Goal: Task Accomplishment & Management: Complete application form

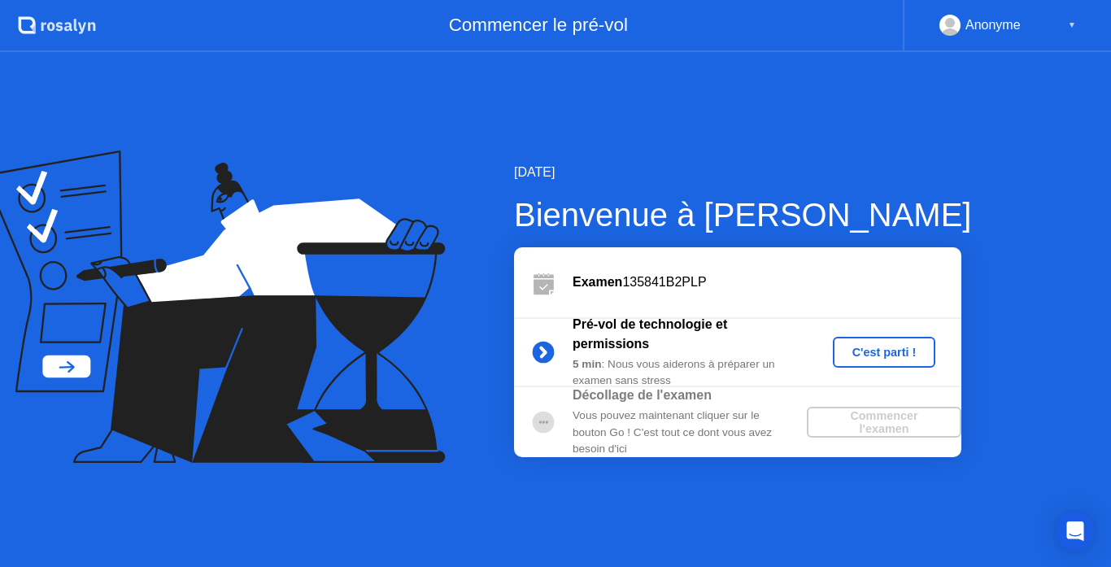
click at [888, 351] on div "C'est parti !" at bounding box center [885, 352] width 90 height 13
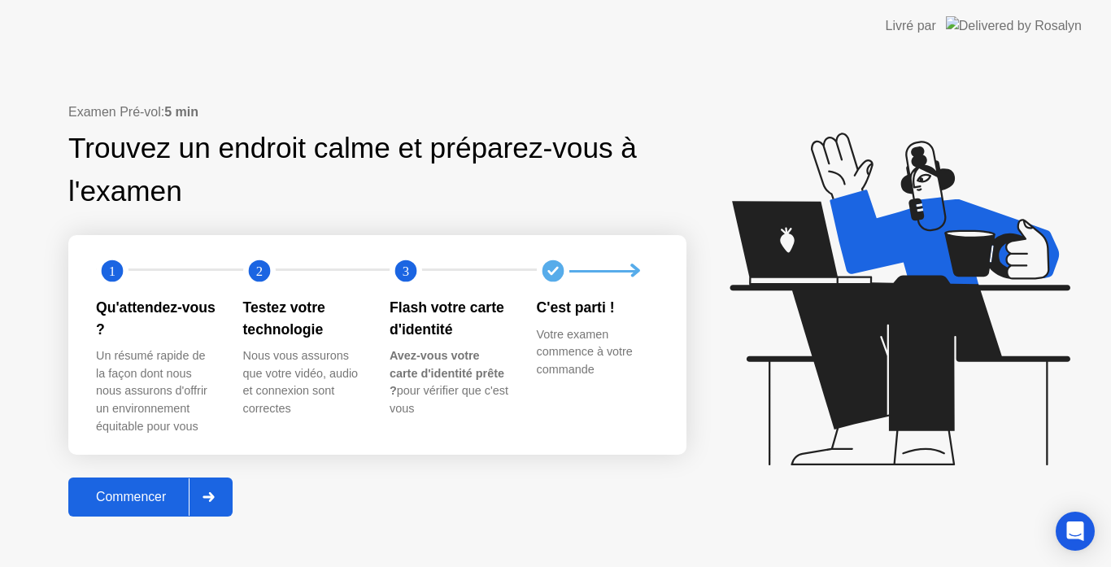
click at [160, 501] on div "Commencer" at bounding box center [131, 497] width 116 height 15
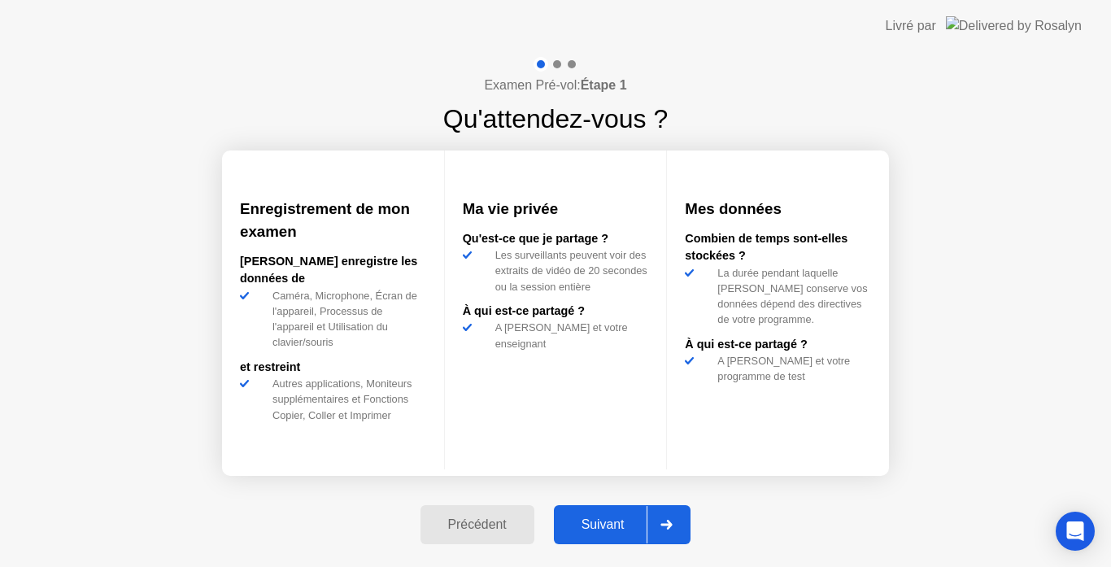
click at [631, 529] on div "Suivant" at bounding box center [603, 524] width 89 height 15
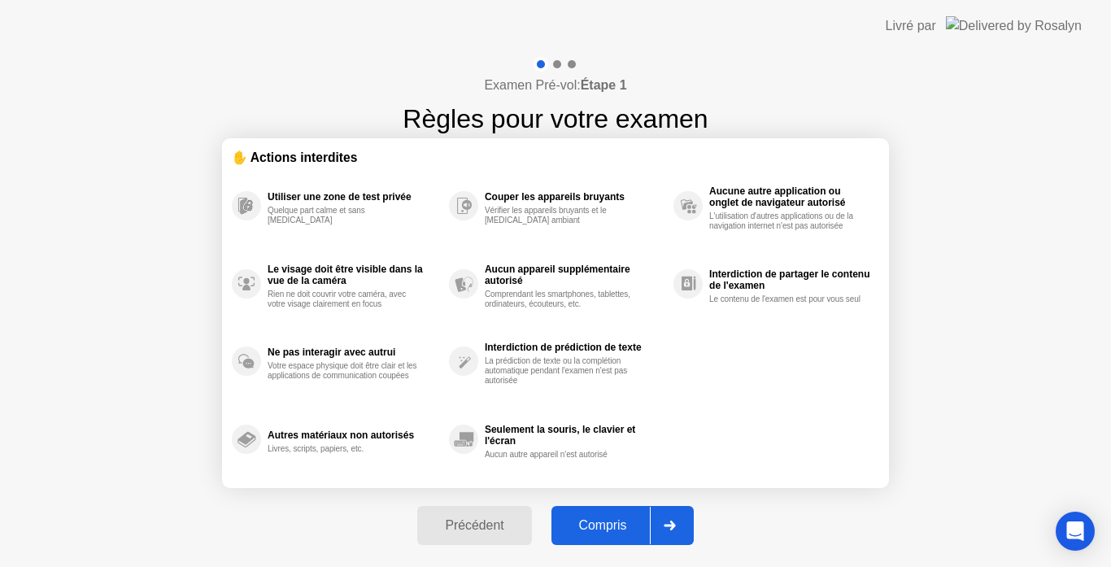
click at [631, 529] on div "Compris" at bounding box center [603, 525] width 94 height 15
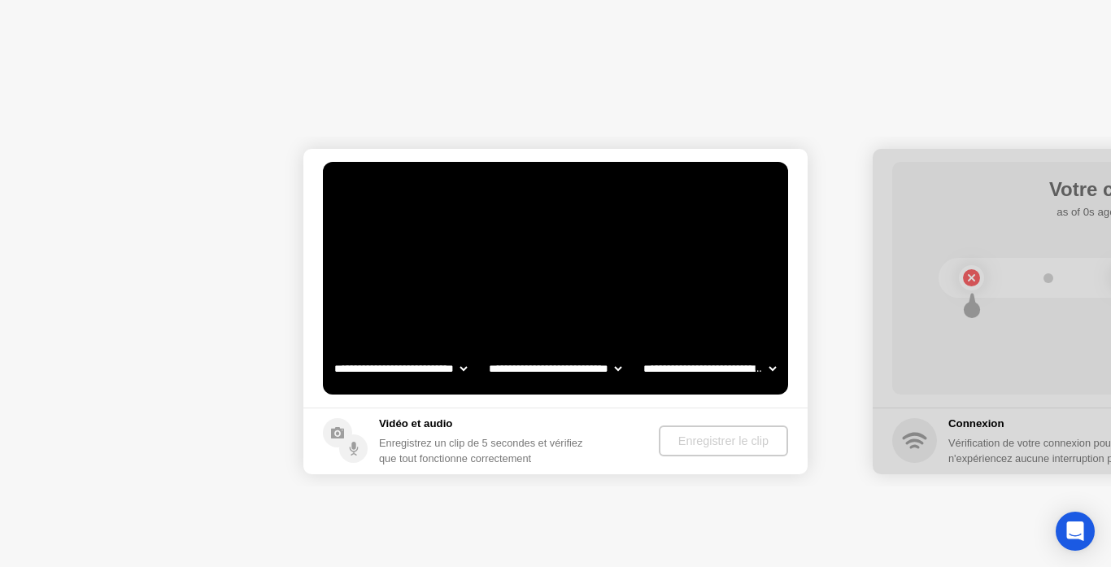
select select "**********"
select select "*******"
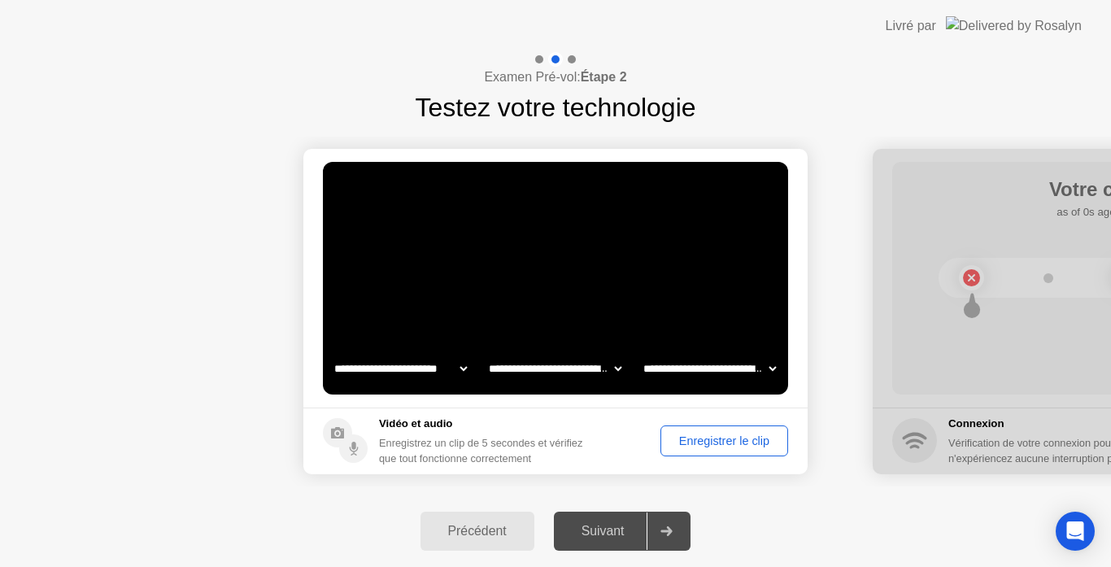
click at [745, 434] on div "Enregistrer le clip" at bounding box center [724, 440] width 116 height 13
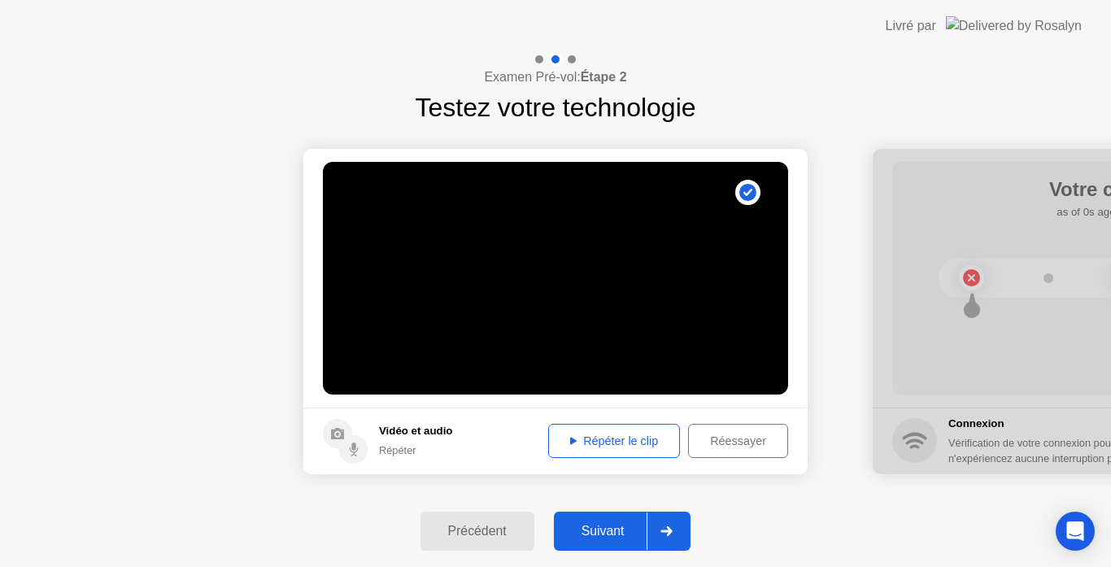
click at [630, 532] on div "Suivant" at bounding box center [603, 531] width 89 height 15
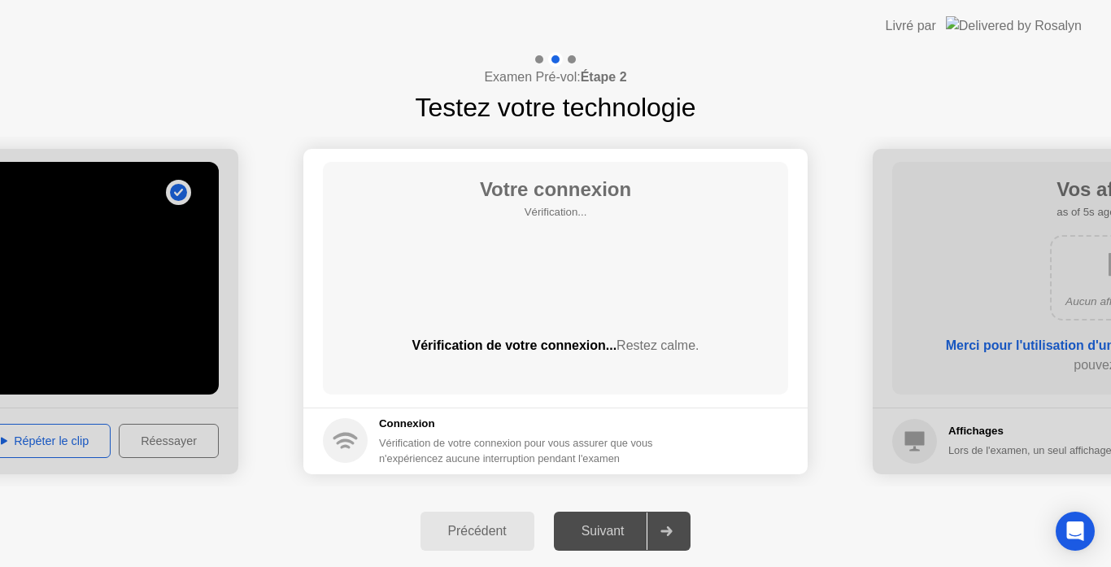
click at [630, 532] on div "Suivant" at bounding box center [603, 531] width 89 height 15
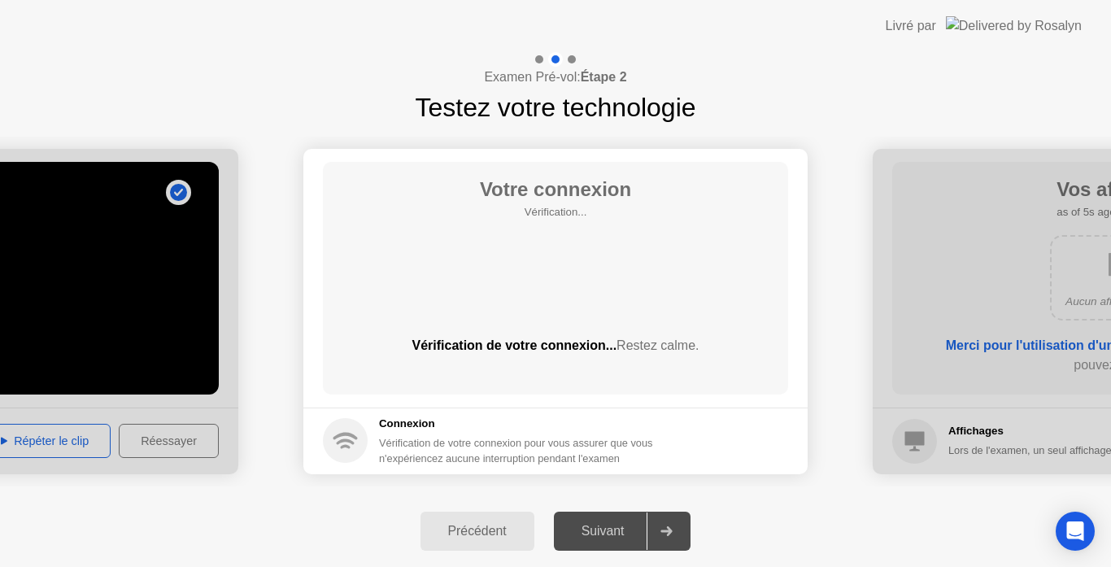
click at [630, 532] on div "Suivant" at bounding box center [603, 531] width 89 height 15
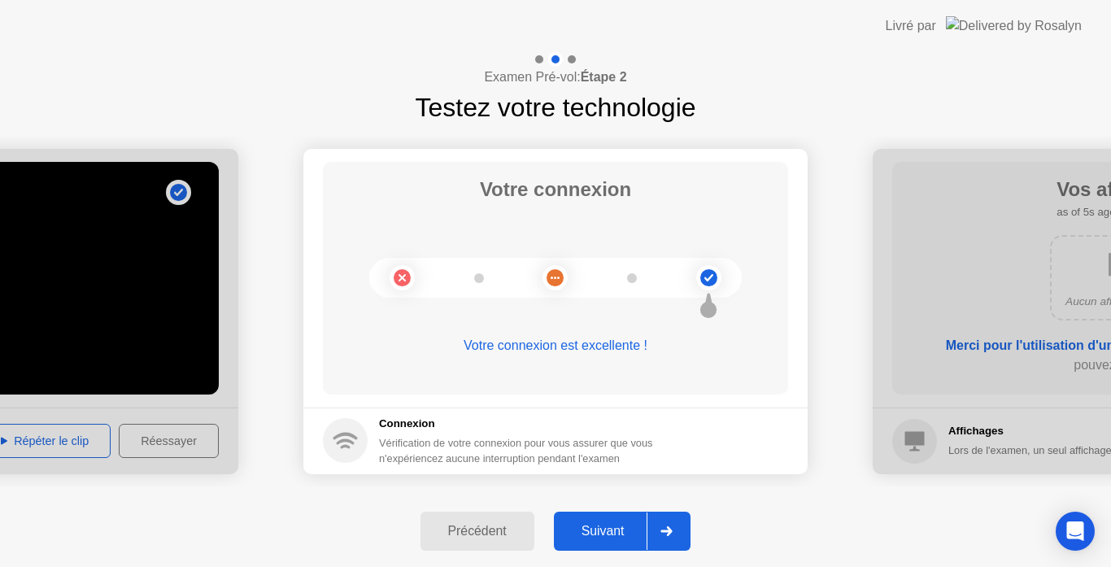
click at [609, 530] on div "Suivant" at bounding box center [603, 531] width 89 height 15
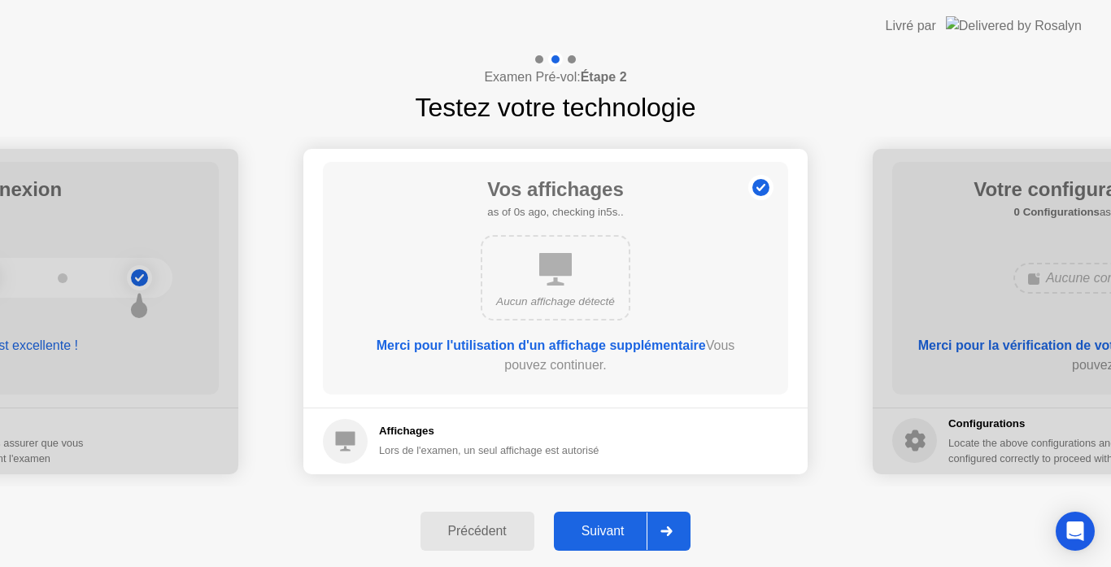
click at [605, 529] on div "Suivant" at bounding box center [603, 531] width 89 height 15
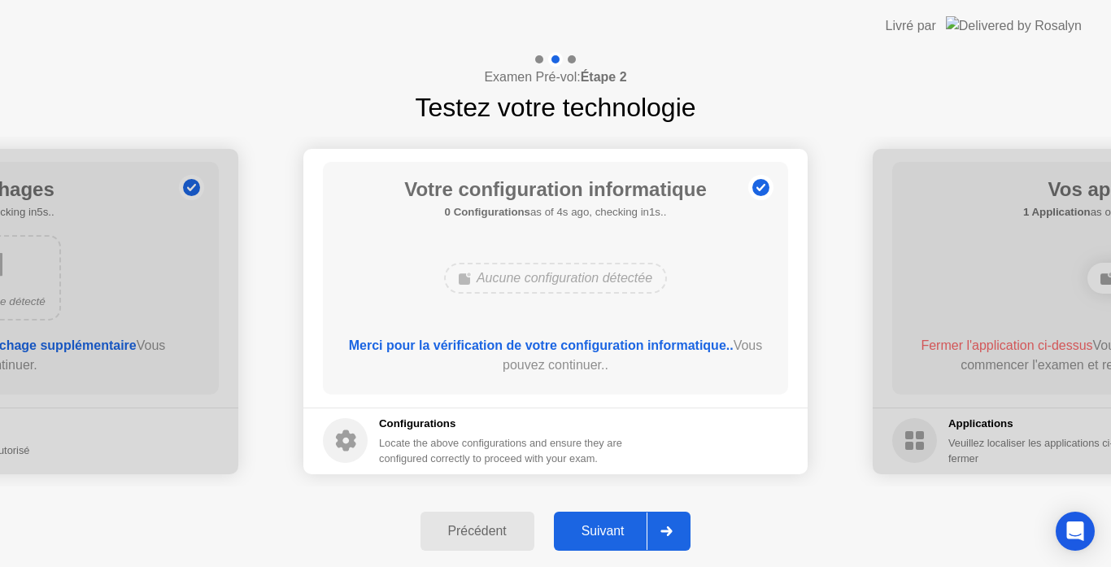
click at [605, 529] on div "Suivant" at bounding box center [603, 531] width 89 height 15
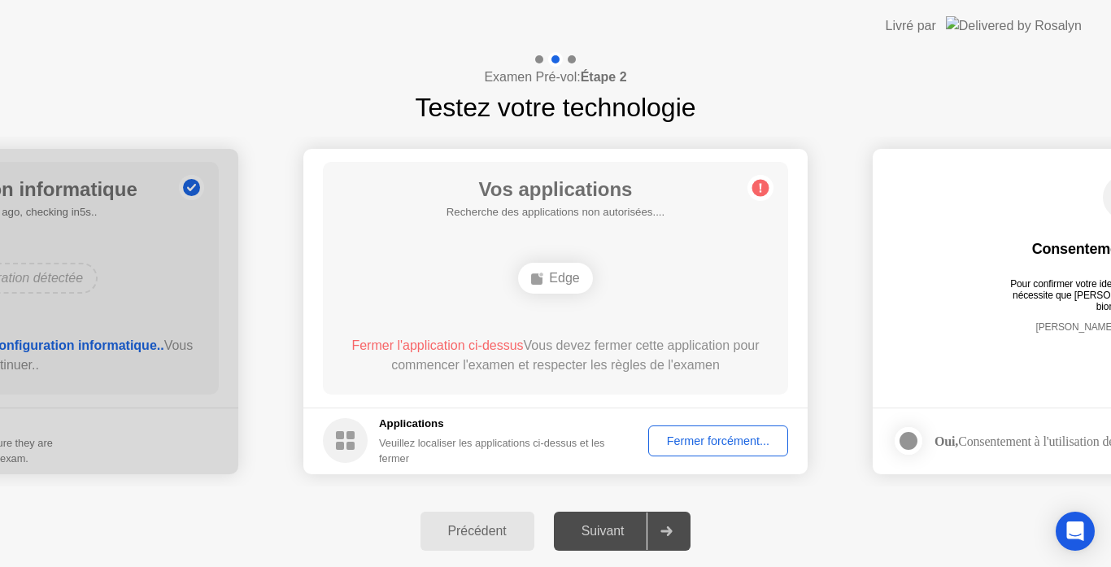
click at [708, 445] on div "Fermer forcément..." at bounding box center [718, 440] width 129 height 13
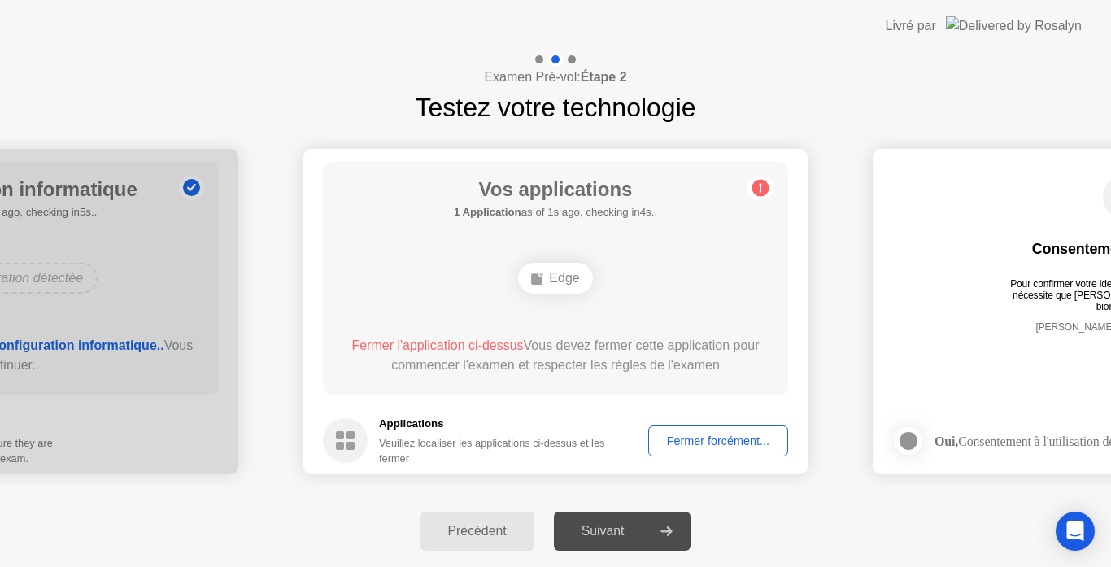
click at [630, 530] on div "Suivant" at bounding box center [603, 531] width 89 height 15
click at [727, 447] on div "Fermer forcément..." at bounding box center [718, 440] width 129 height 13
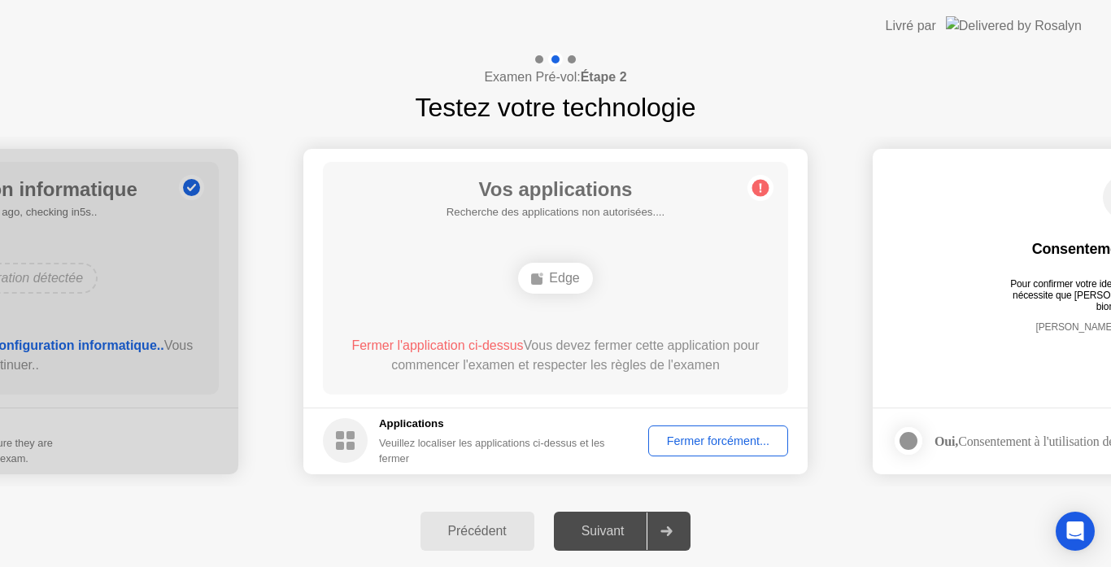
click at [730, 443] on div "Fermer forcément..." at bounding box center [718, 440] width 129 height 13
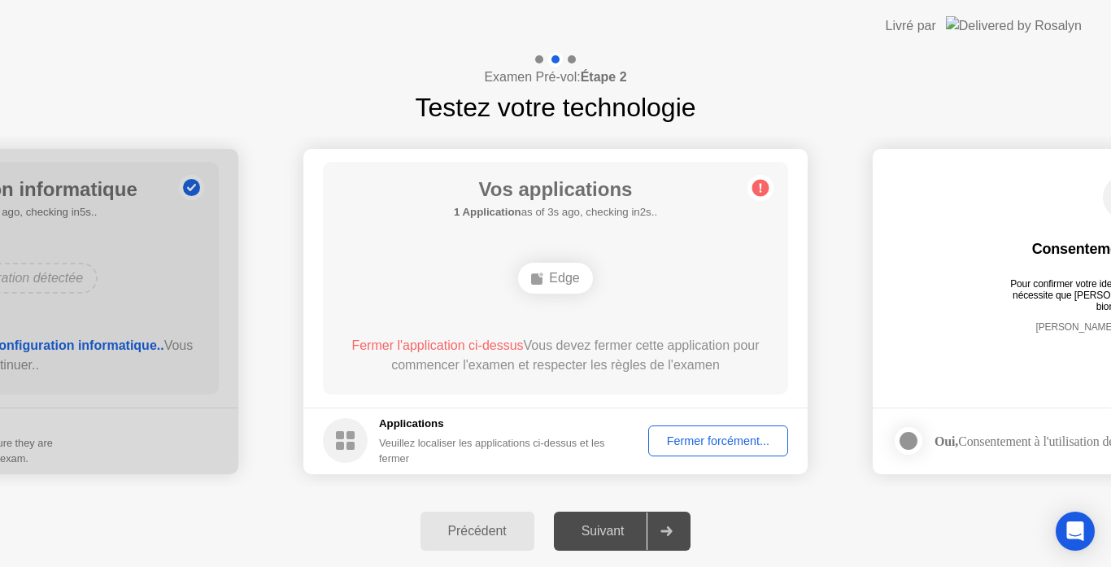
click at [691, 438] on div "Fermer forcément..." at bounding box center [718, 440] width 129 height 13
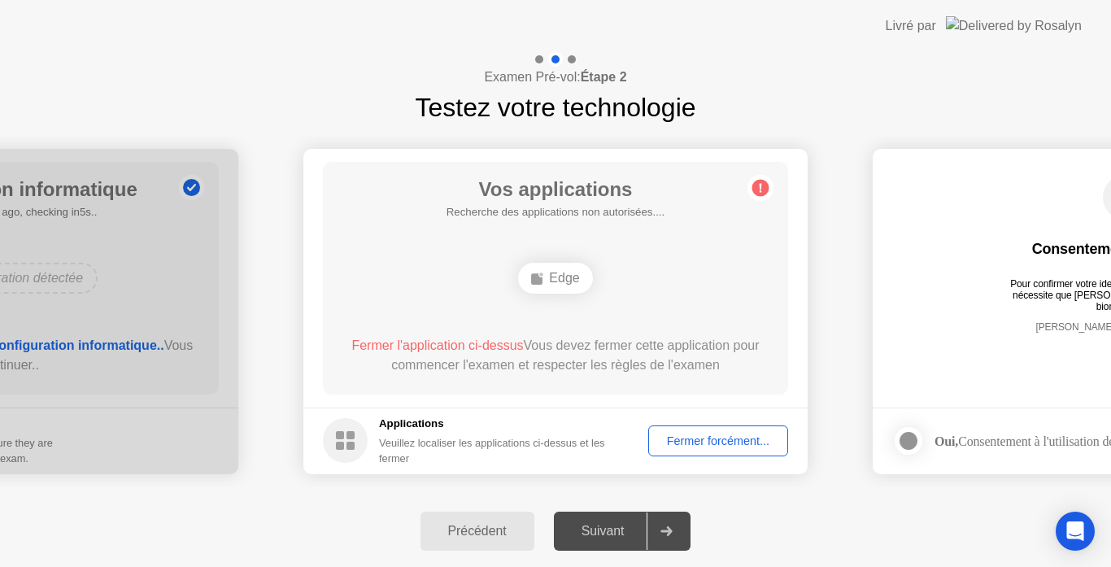
click at [911, 443] on div at bounding box center [909, 441] width 20 height 20
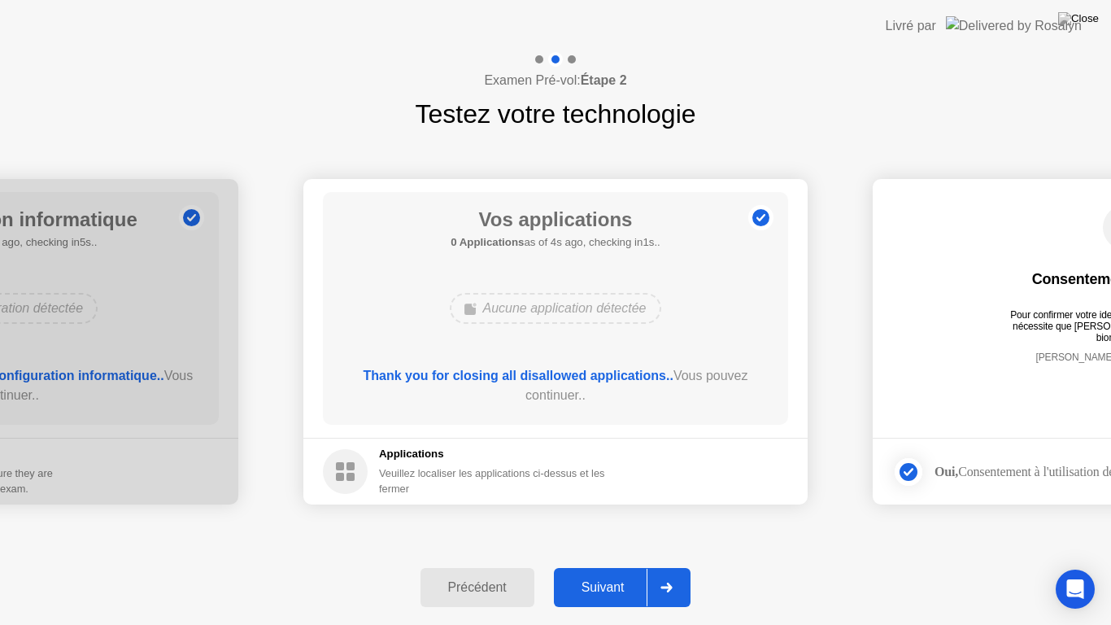
click at [614, 566] on div "Suivant" at bounding box center [603, 587] width 89 height 15
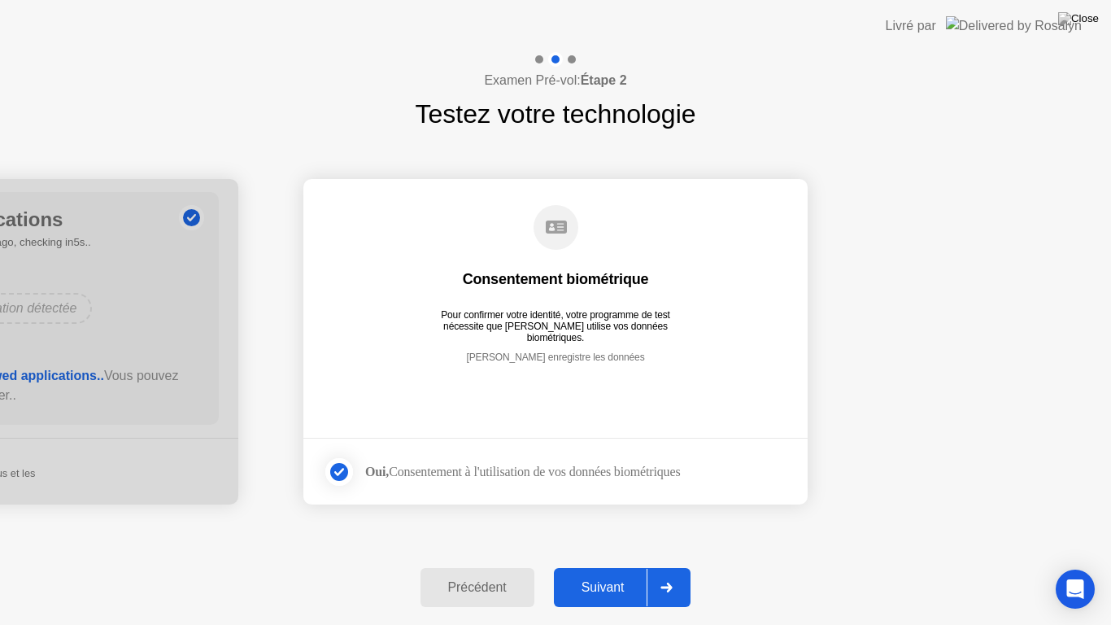
click at [614, 566] on div "Suivant" at bounding box center [603, 587] width 89 height 15
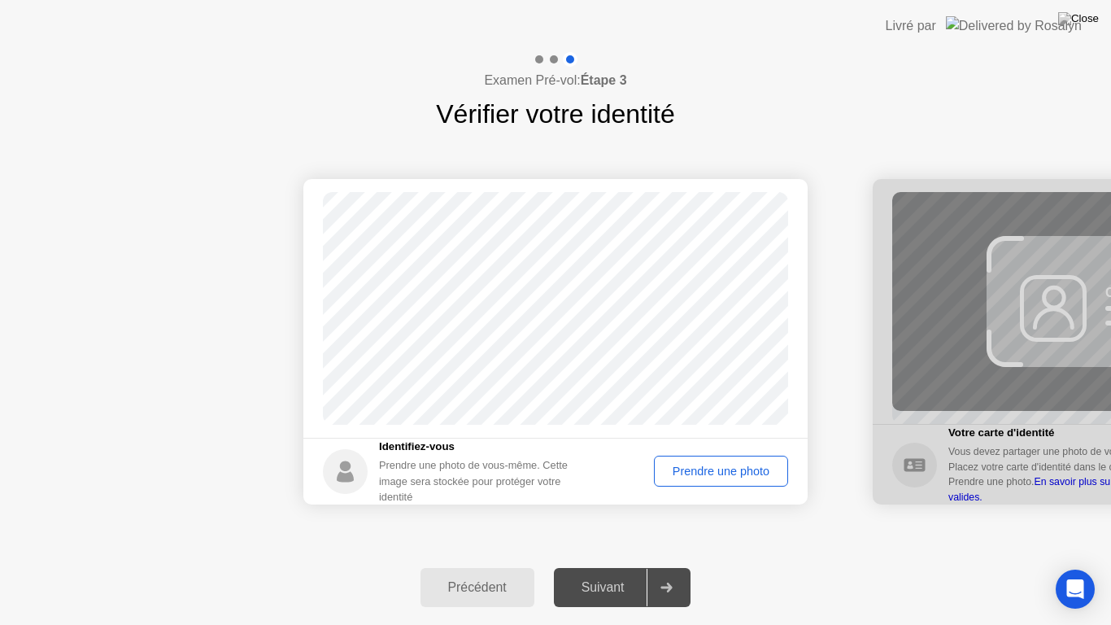
click at [700, 468] on div "Prendre une photo" at bounding box center [721, 471] width 123 height 13
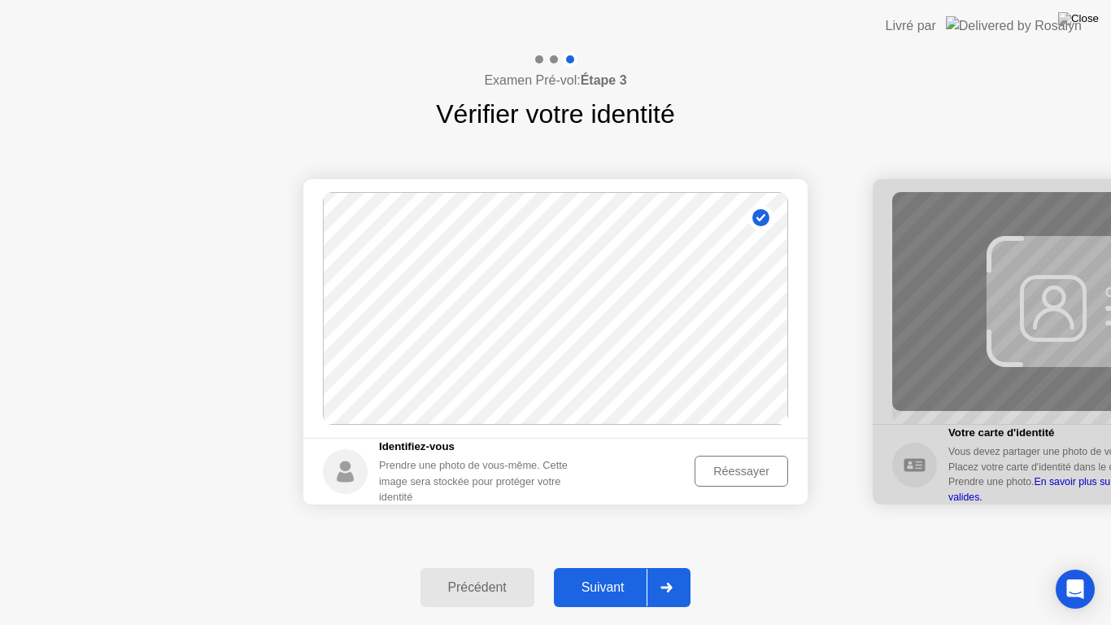
click at [638, 566] on div "Suivant" at bounding box center [603, 587] width 89 height 15
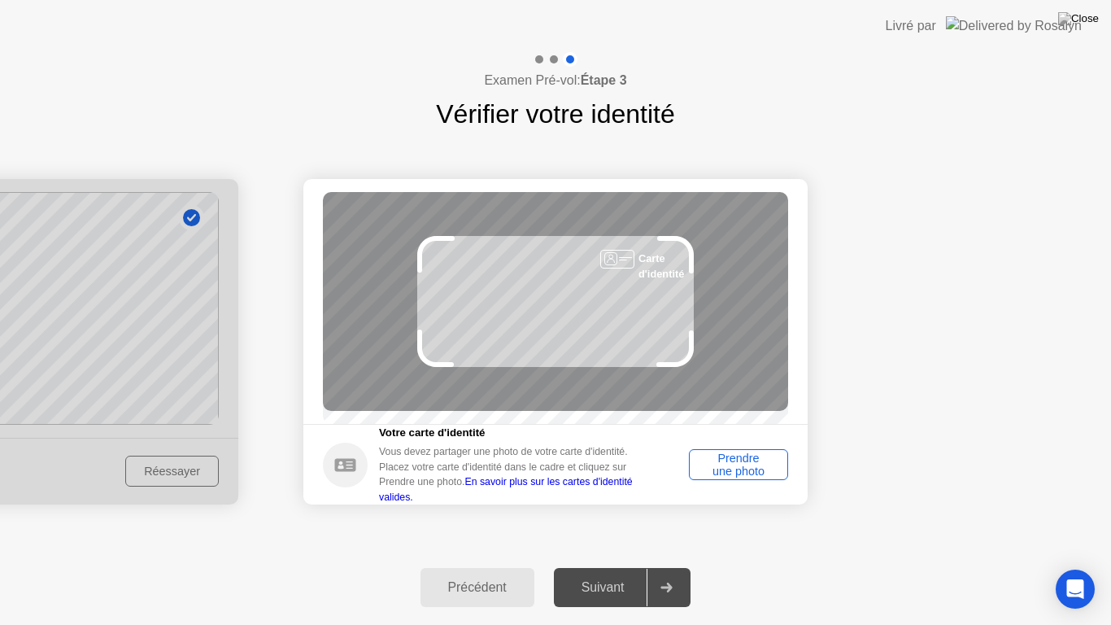
click at [764, 465] on div "Prendre une photo" at bounding box center [739, 464] width 88 height 26
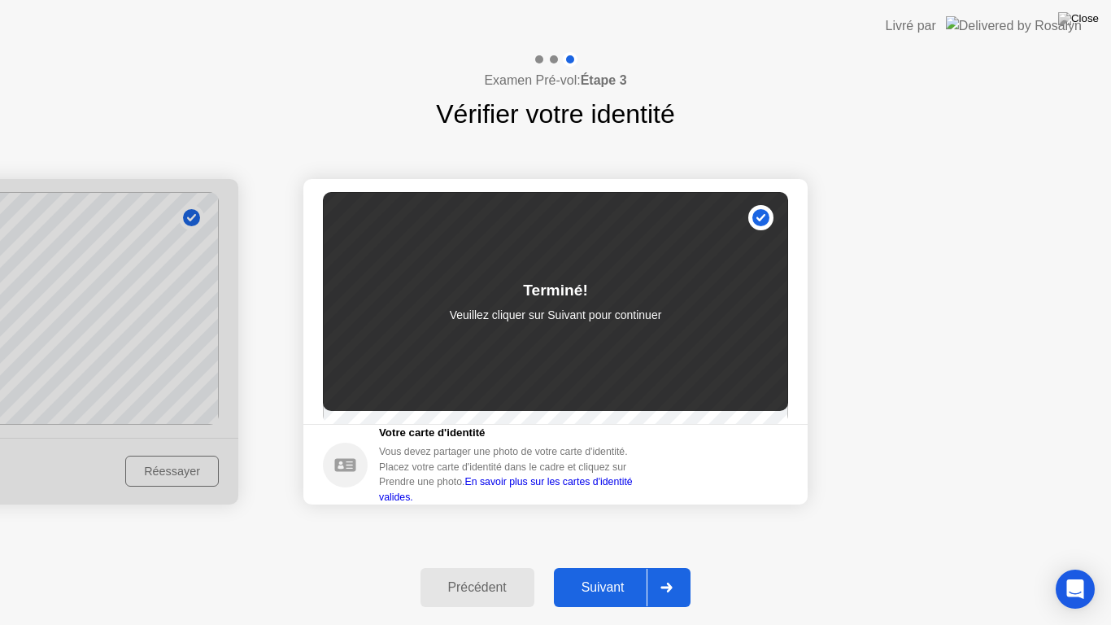
click at [599, 566] on div "Suivant" at bounding box center [603, 587] width 89 height 15
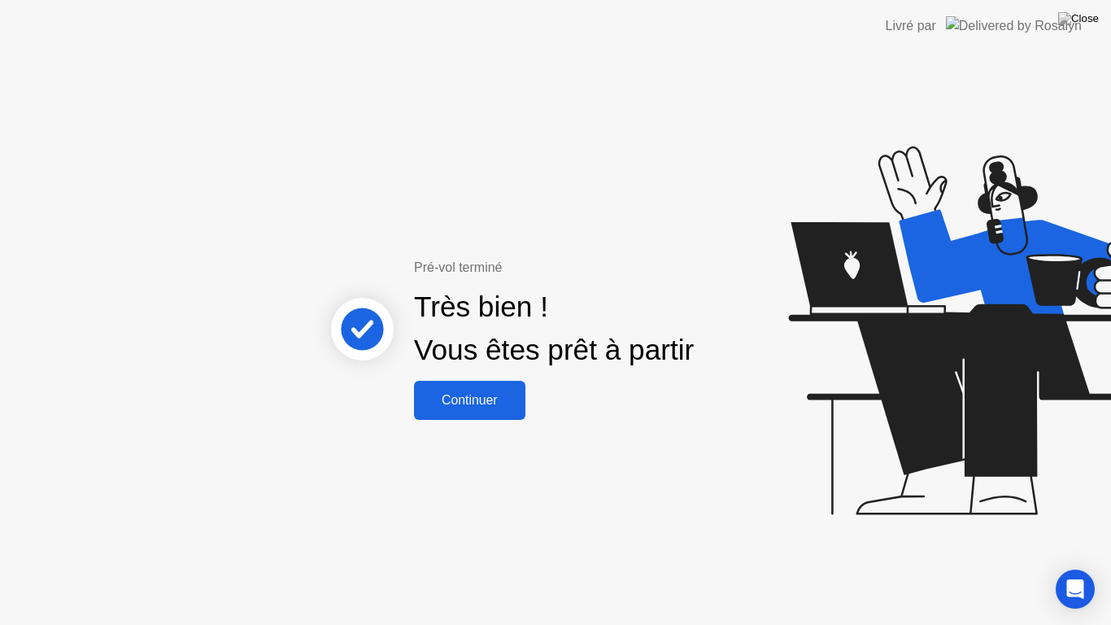
click at [474, 394] on div "Continuer" at bounding box center [470, 400] width 102 height 15
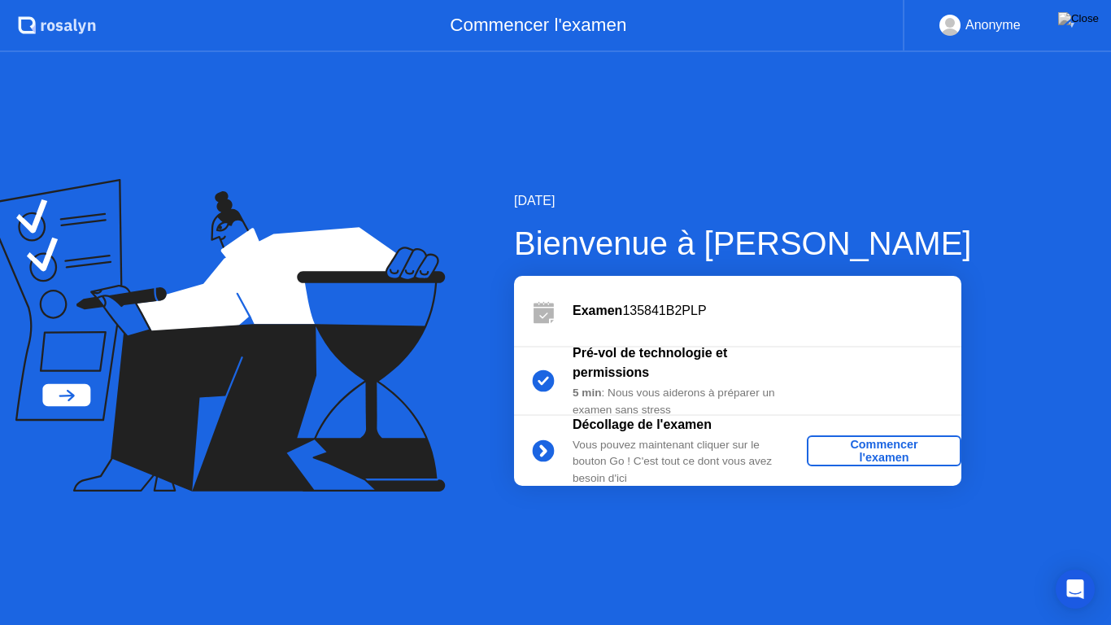
click at [848, 442] on div "Commencer l'examen" at bounding box center [885, 451] width 142 height 26
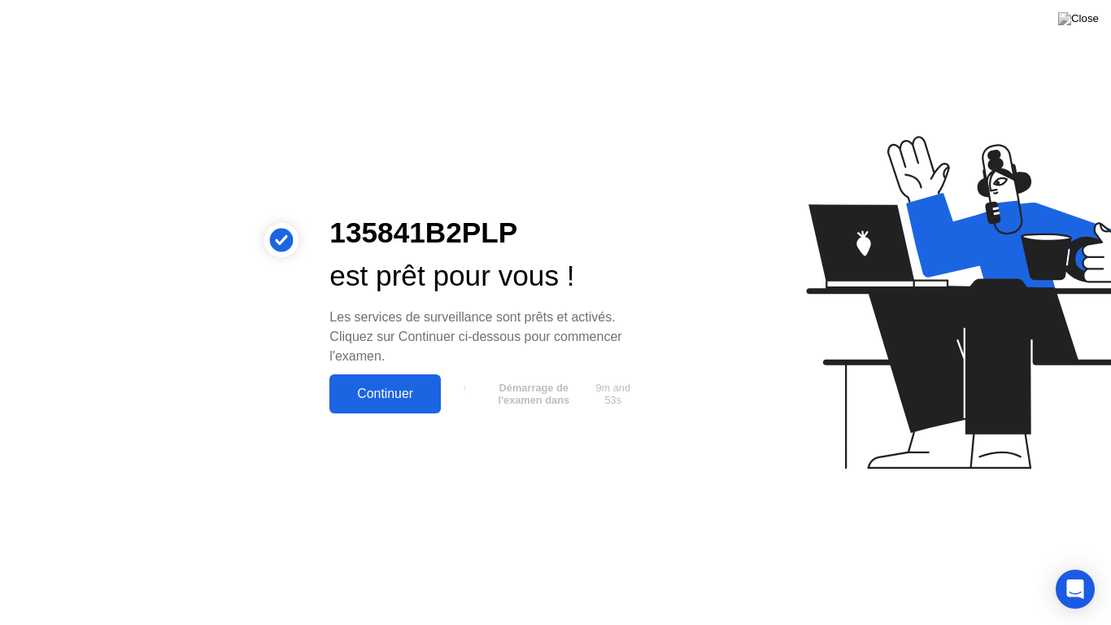
click at [392, 391] on div "Continuer" at bounding box center [385, 393] width 102 height 15
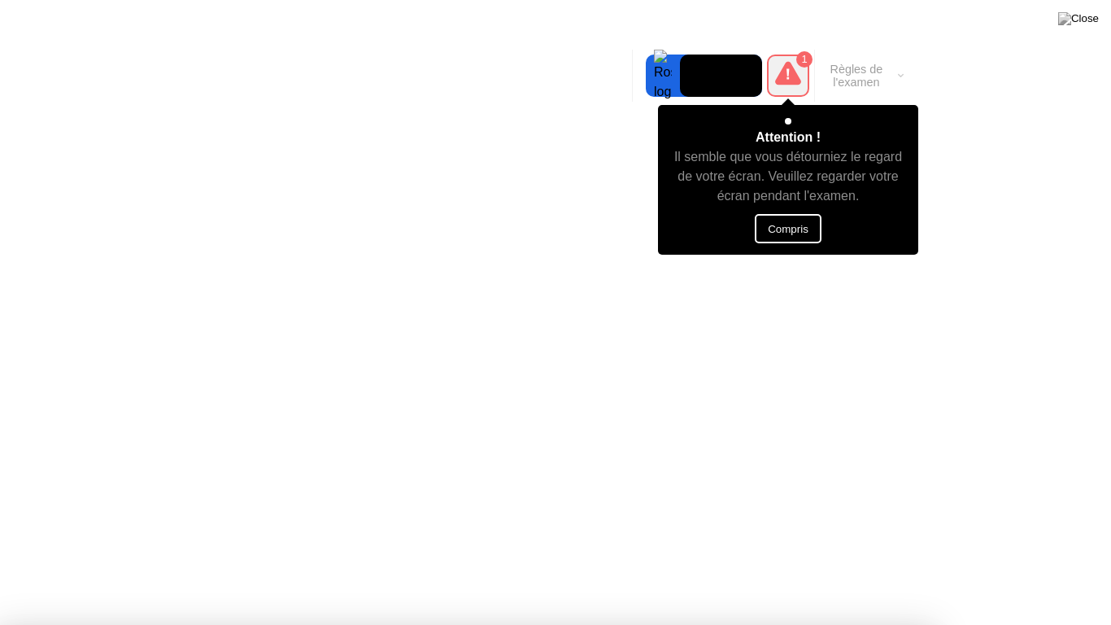
click at [790, 227] on button "Compris" at bounding box center [788, 228] width 67 height 29
